Goal: Task Accomplishment & Management: Manage account settings

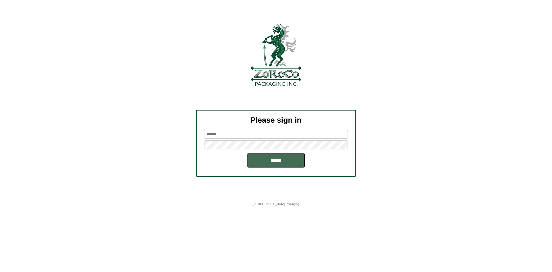
type input "*********"
click at [274, 161] on input "*****" at bounding box center [275, 160] width 57 height 14
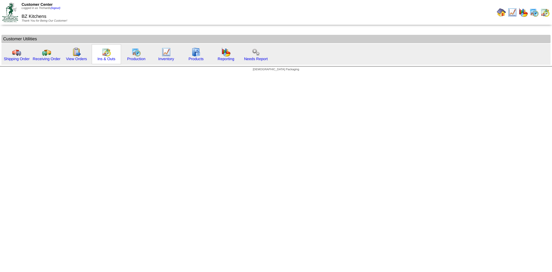
click at [108, 51] on img at bounding box center [106, 51] width 9 height 9
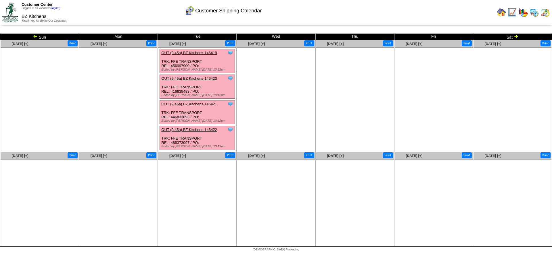
click at [337, 110] on ul at bounding box center [355, 90] width 78 height 86
click at [32, 35] on td "Sun" at bounding box center [39, 37] width 79 height 6
click at [34, 36] on img at bounding box center [35, 36] width 5 height 5
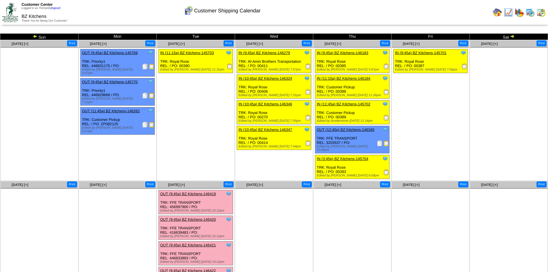
click at [512, 35] on img at bounding box center [512, 36] width 5 height 5
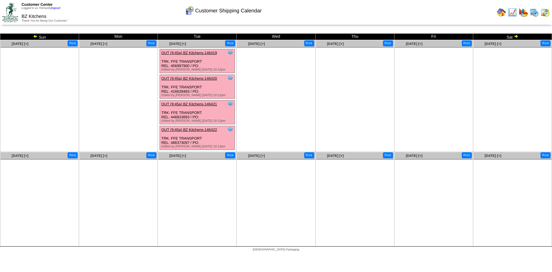
click at [516, 35] on img at bounding box center [516, 36] width 5 height 5
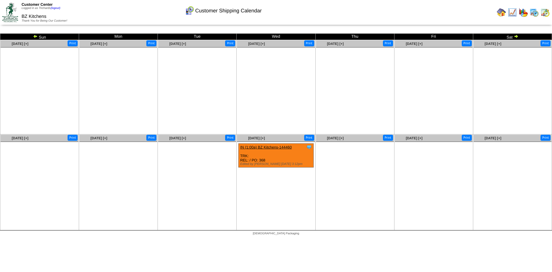
click at [212, 143] on ul at bounding box center [197, 185] width 78 height 86
click at [33, 39] on td "Sun" at bounding box center [39, 37] width 79 height 6
click at [33, 37] on img at bounding box center [35, 36] width 5 height 5
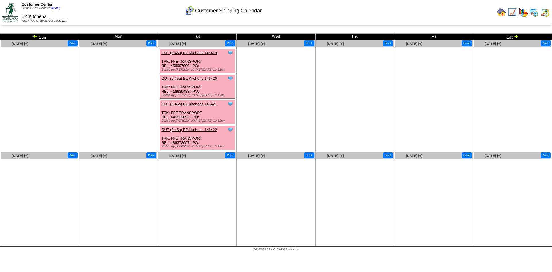
click at [35, 35] on img at bounding box center [35, 36] width 5 height 5
